Goal: Task Accomplishment & Management: Use online tool/utility

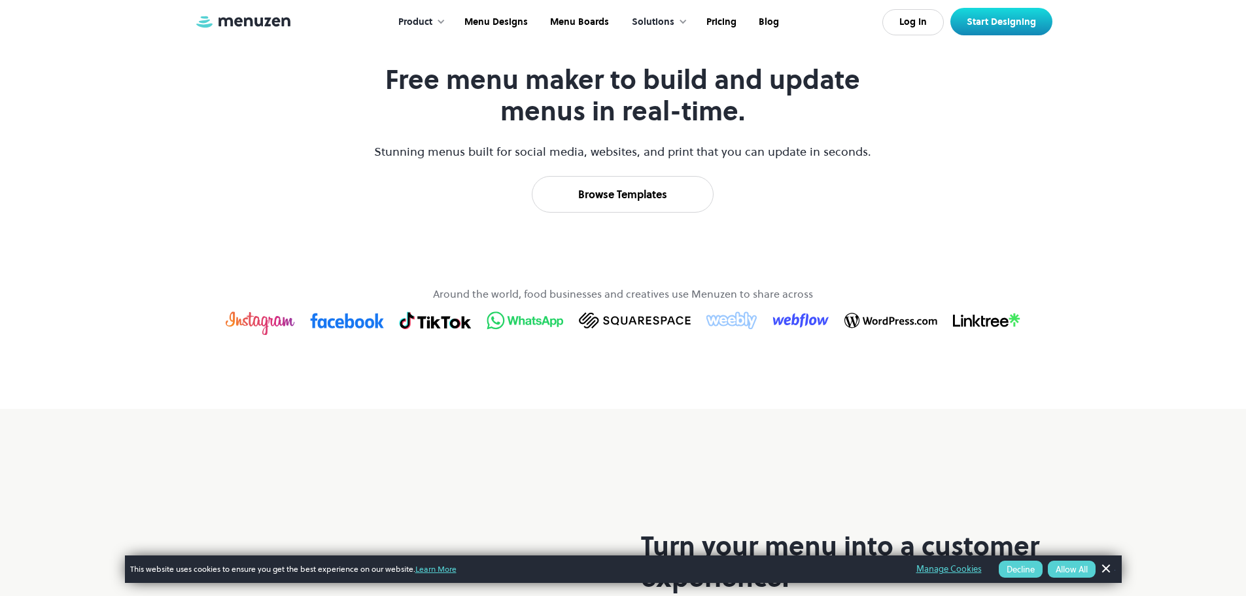
scroll to position [654, 0]
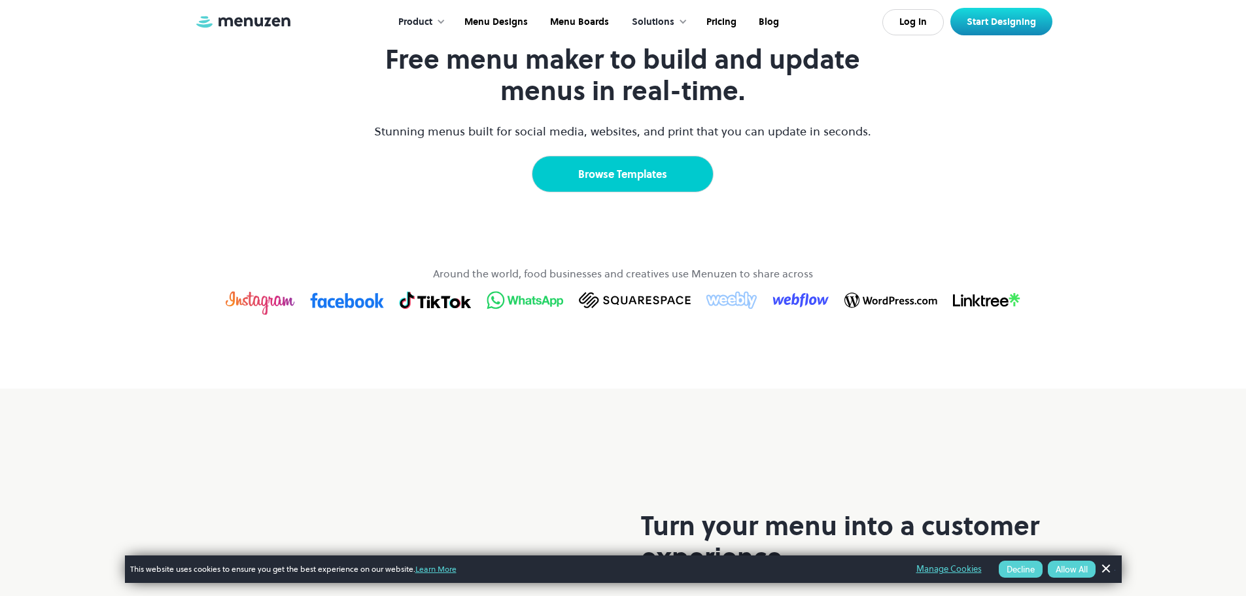
click at [640, 192] on link "Browse Templates" at bounding box center [623, 174] width 182 height 37
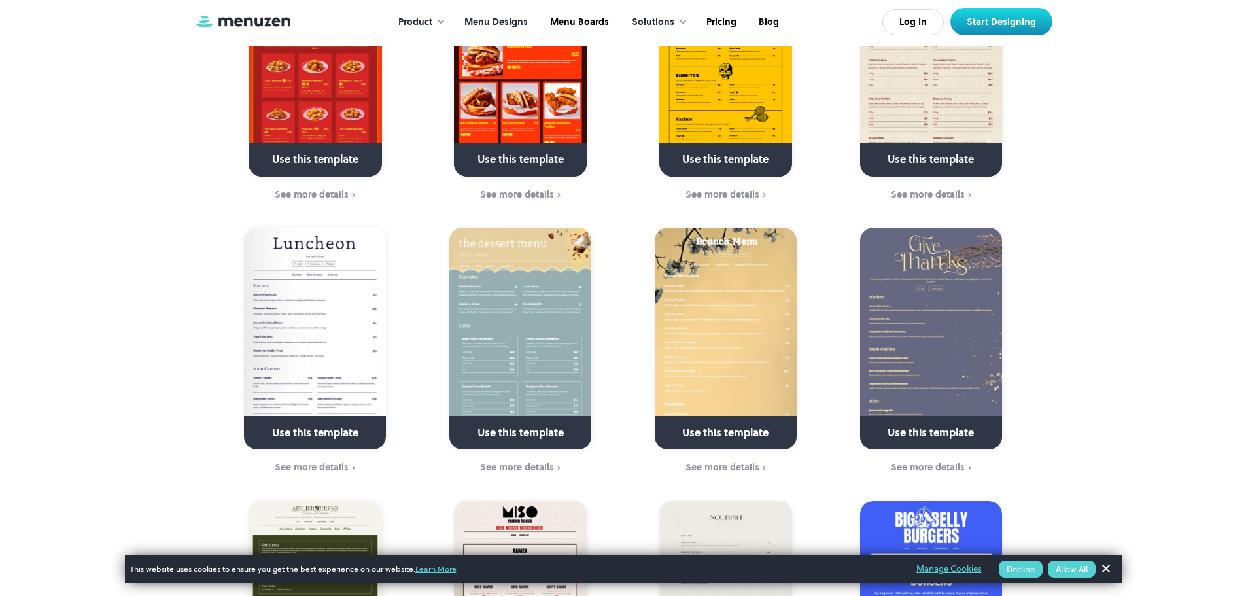
scroll to position [458, 0]
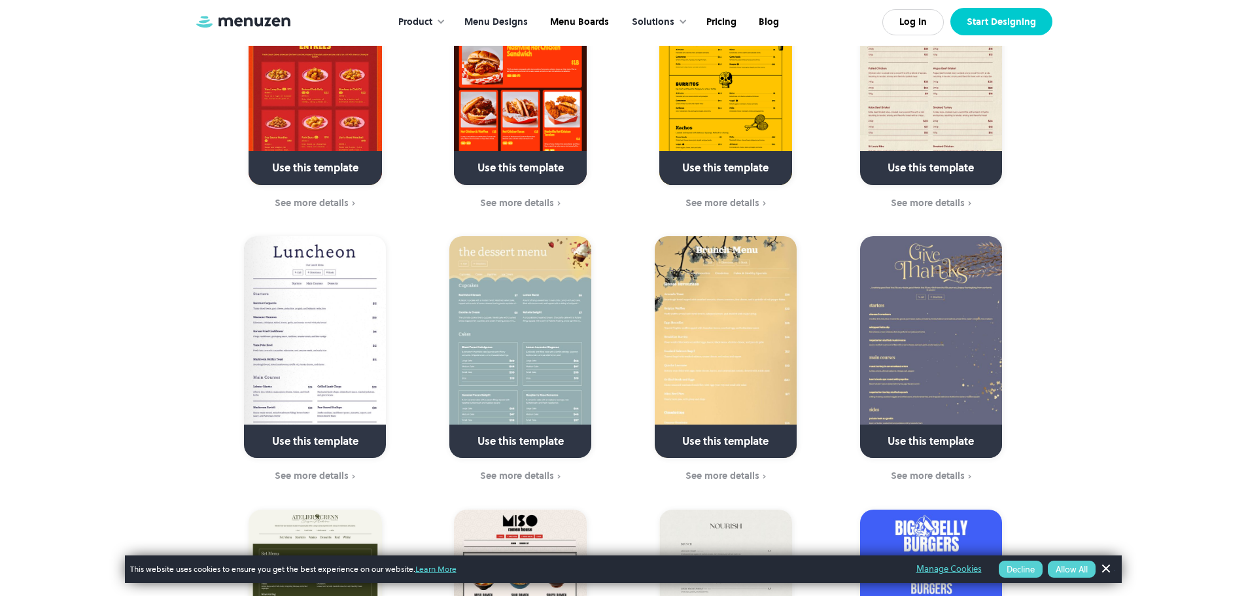
click at [1012, 16] on link "Start Designing" at bounding box center [1001, 21] width 102 height 27
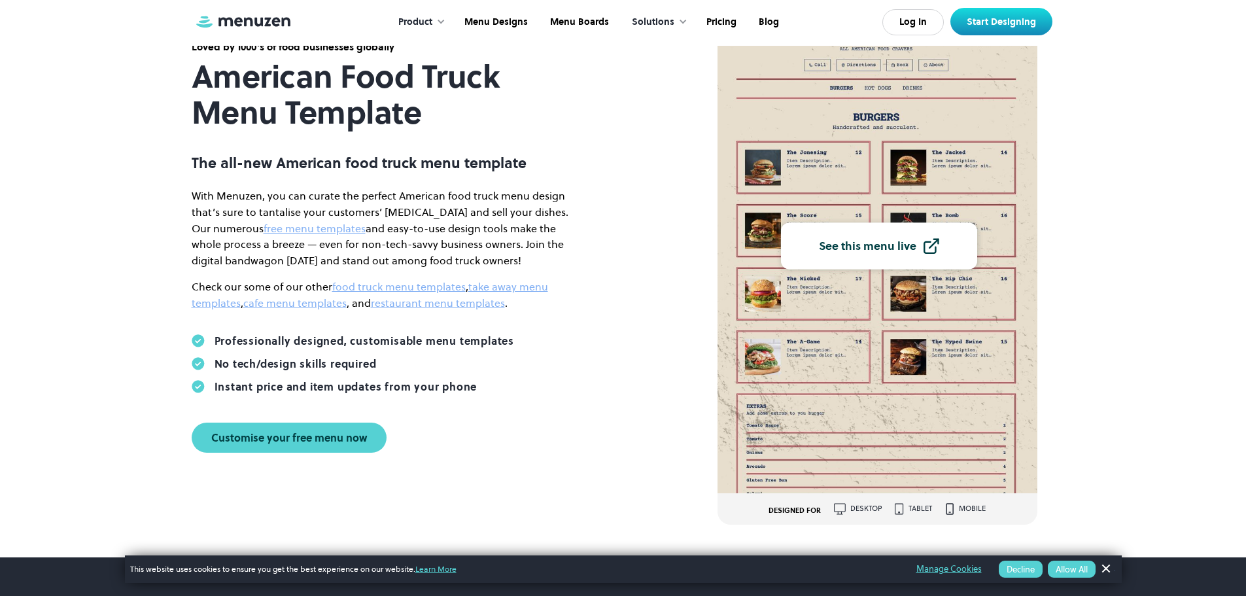
scroll to position [196, 0]
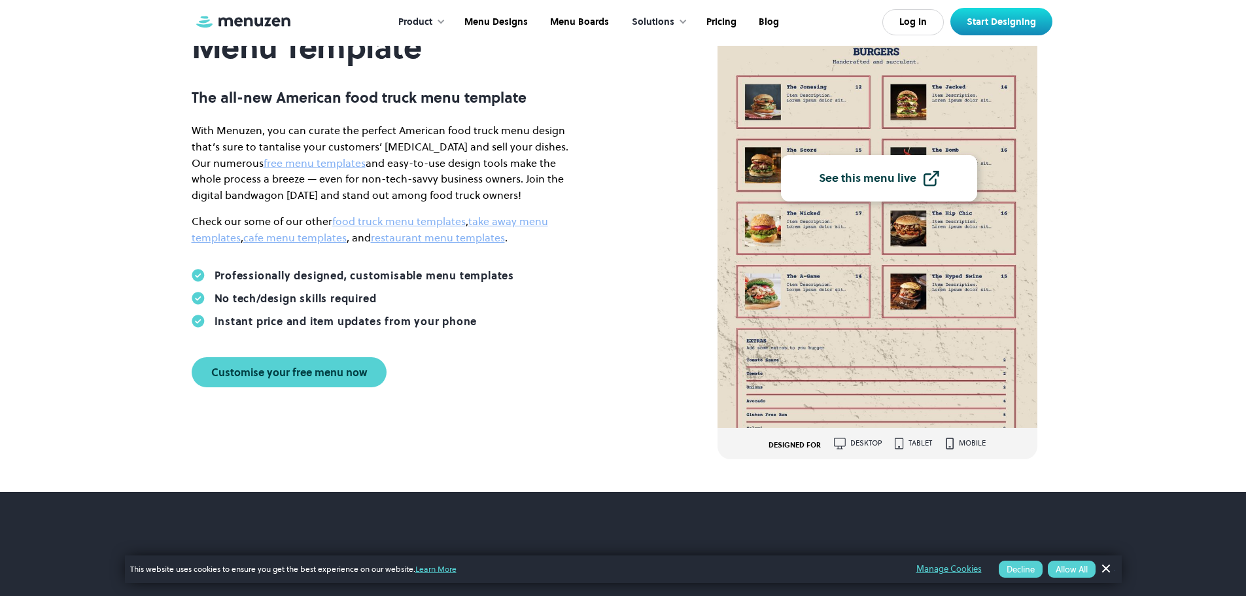
click at [861, 179] on div "See this menu live" at bounding box center [867, 179] width 97 height 12
